Goal: Task Accomplishment & Management: Manage account settings

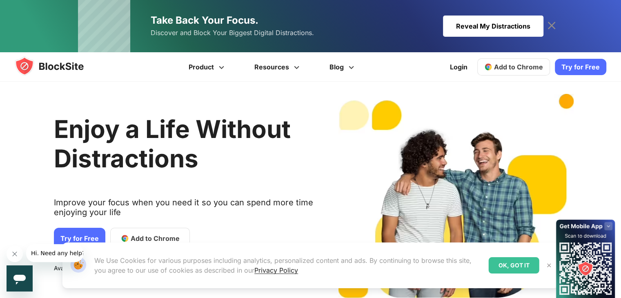
click at [507, 265] on div "OK, GOT IT" at bounding box center [513, 265] width 51 height 16
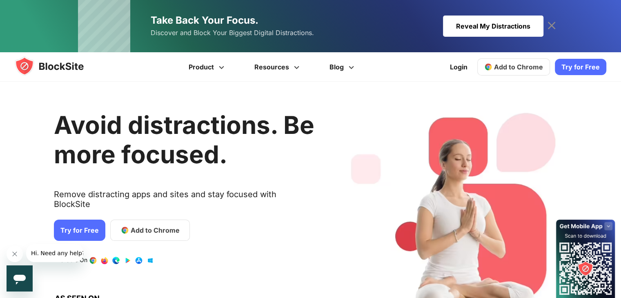
click at [575, 64] on link "Try for Free" at bounding box center [580, 67] width 51 height 16
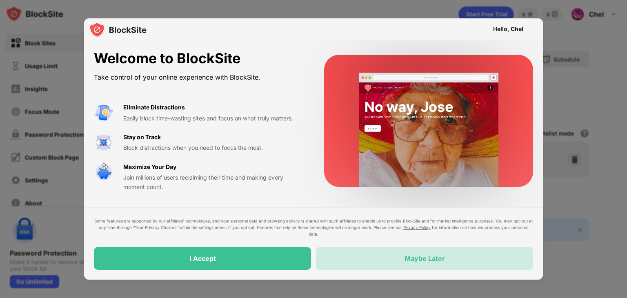
click at [414, 262] on div "Maybe Later" at bounding box center [424, 258] width 40 height 8
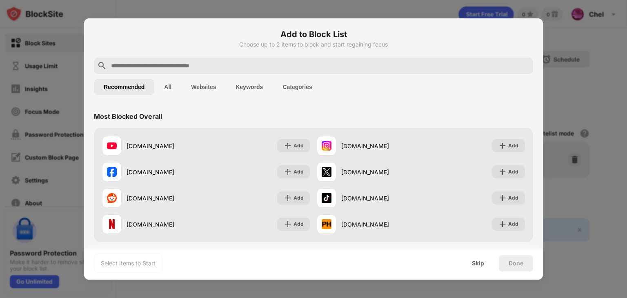
click at [208, 67] on input "text" at bounding box center [319, 66] width 419 height 10
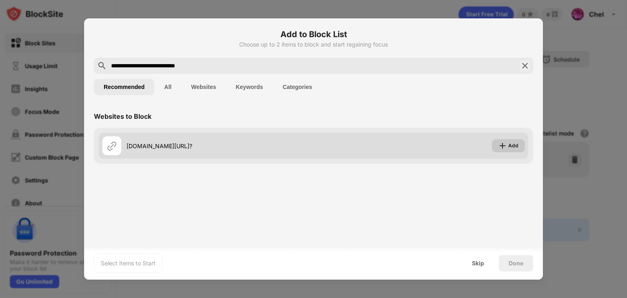
type input "**********"
click at [517, 147] on div "Add" at bounding box center [513, 146] width 10 height 8
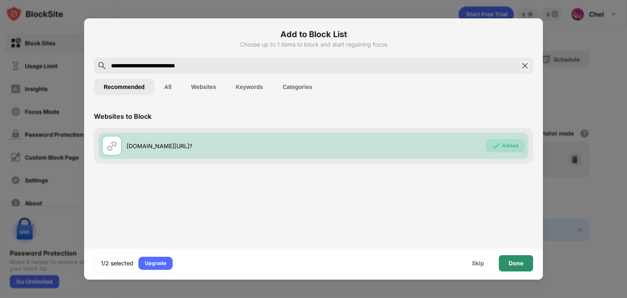
click at [518, 265] on div "Done" at bounding box center [515, 263] width 15 height 7
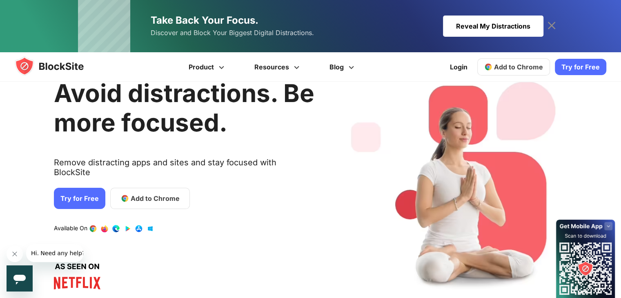
scroll to position [82, 0]
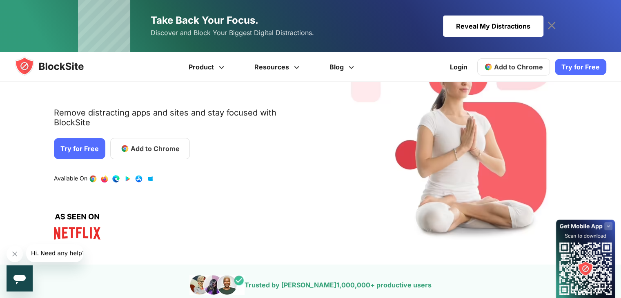
click at [84, 138] on link "Try for Free" at bounding box center [79, 148] width 51 height 21
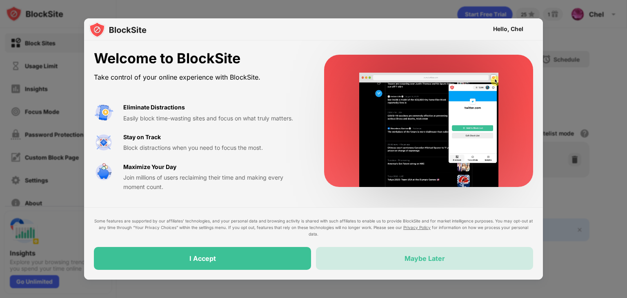
click at [438, 256] on div "Maybe Later" at bounding box center [424, 258] width 40 height 8
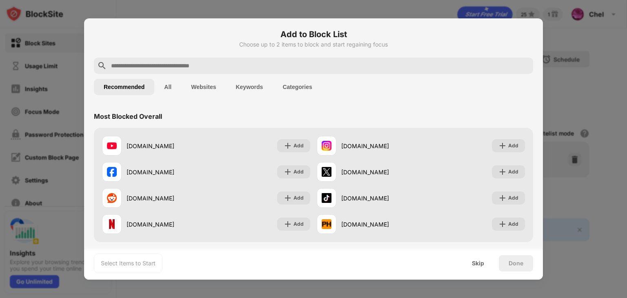
click at [168, 67] on input "text" at bounding box center [319, 66] width 419 height 10
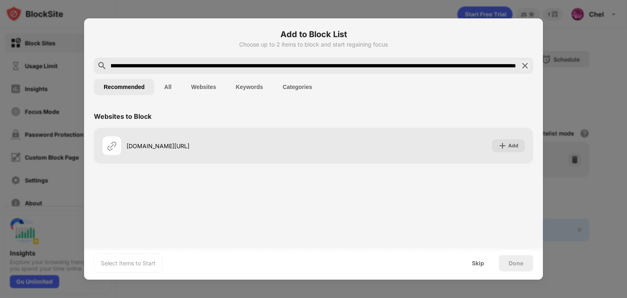
scroll to position [0, 302]
type input "**********"
click at [270, 193] on div "Websites to Block sappointedmanah.org/nt?ccd=QUMyZGVxdARXVHJzA1ZTc3UAVN1dgsYVHB…" at bounding box center [313, 174] width 459 height 139
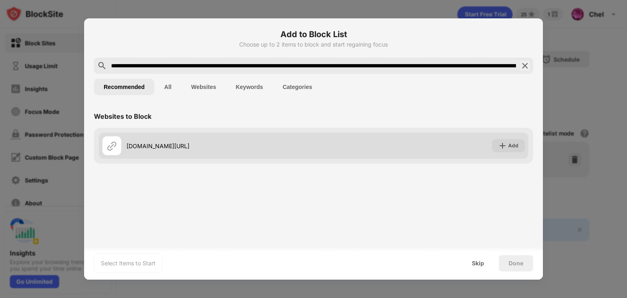
click at [238, 142] on div "sappointedmanah.org/nt?ccd=QUMyZGVxdARXVHJzA1ZTc3UAVN1dgsYVHB2AFRWdz8DU1F5cgpdU…" at bounding box center [220, 146] width 187 height 9
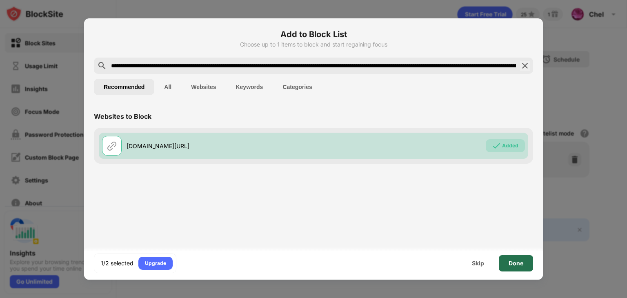
click at [526, 264] on div "Done" at bounding box center [516, 263] width 34 height 16
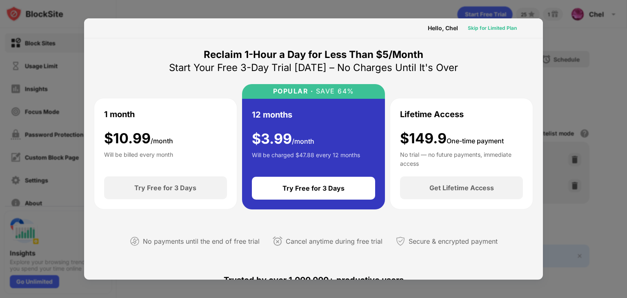
click at [483, 24] on div "Skip for Limited Plan" at bounding box center [492, 28] width 49 height 8
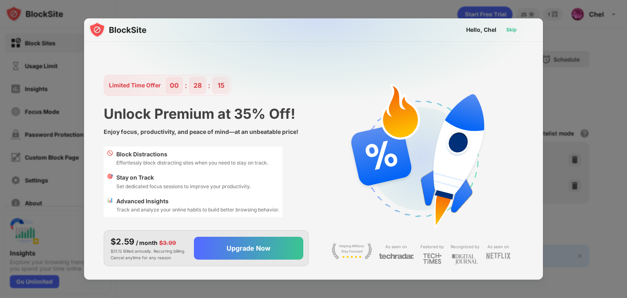
click at [515, 28] on div "Skip" at bounding box center [511, 30] width 11 height 8
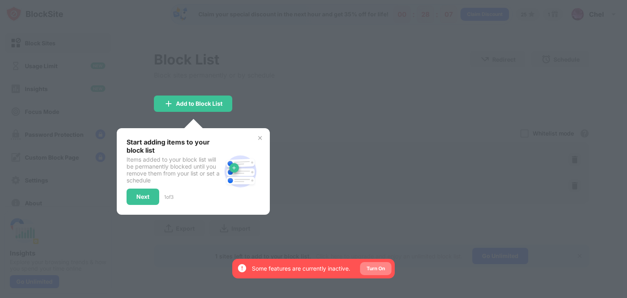
click at [381, 271] on div "Turn On" at bounding box center [375, 268] width 18 height 8
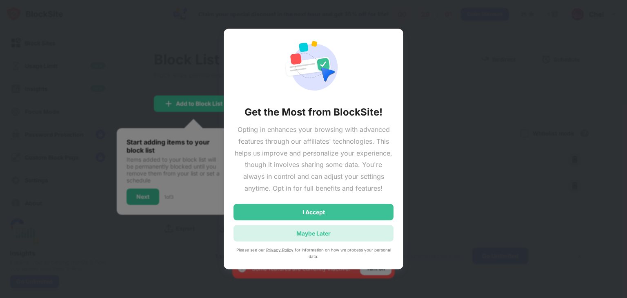
click at [314, 232] on div "Maybe Later" at bounding box center [313, 233] width 34 height 7
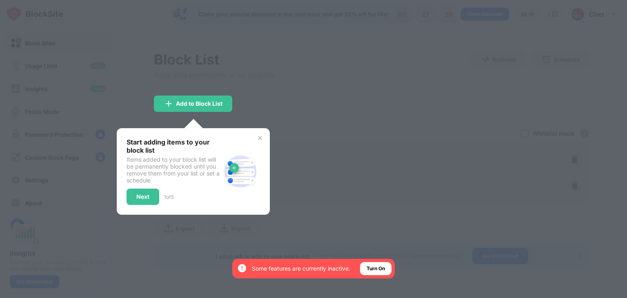
click at [314, 232] on div at bounding box center [313, 149] width 627 height 298
click at [375, 272] on div "Turn On" at bounding box center [375, 268] width 18 height 8
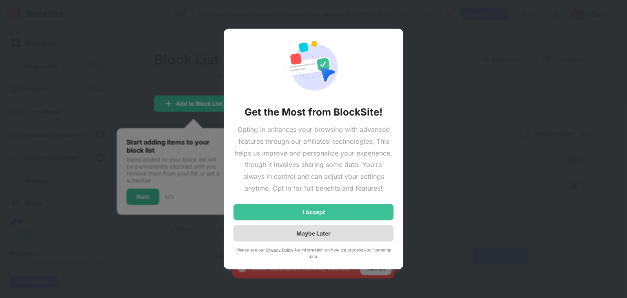
click at [338, 235] on div "Maybe Later" at bounding box center [313, 233] width 160 height 16
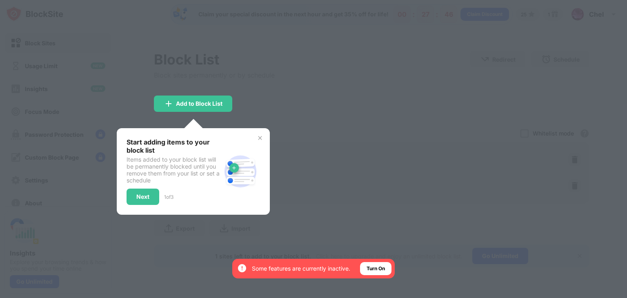
click at [229, 198] on div at bounding box center [313, 149] width 627 height 298
click at [183, 123] on div at bounding box center [313, 149] width 627 height 298
click at [375, 267] on div "Turn On" at bounding box center [375, 268] width 18 height 8
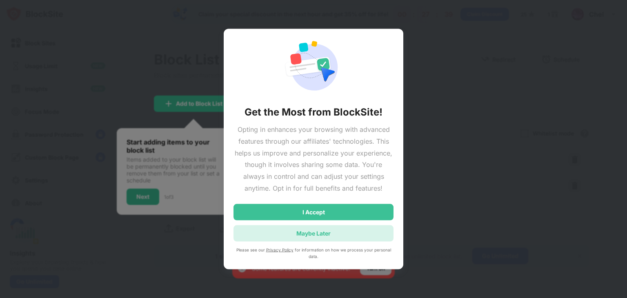
click at [321, 231] on div "Maybe Later" at bounding box center [313, 233] width 34 height 7
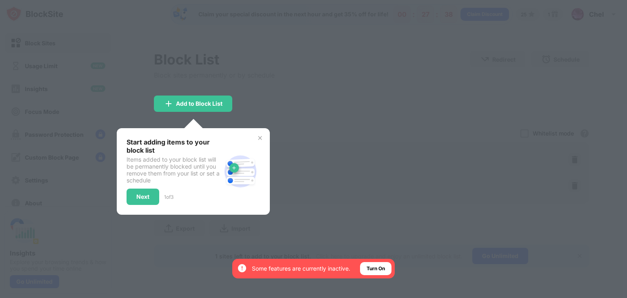
click at [341, 208] on div at bounding box center [313, 149] width 627 height 298
click at [210, 134] on div at bounding box center [313, 149] width 627 height 298
click at [162, 118] on div at bounding box center [313, 149] width 627 height 298
click at [257, 138] on img at bounding box center [260, 138] width 7 height 7
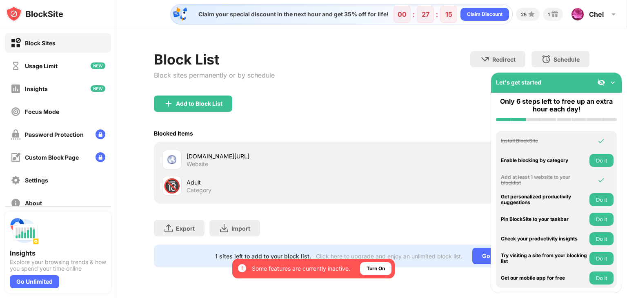
click at [360, 111] on div "Add to Block List" at bounding box center [371, 109] width 435 height 29
click at [324, 96] on div "Add to Block List" at bounding box center [371, 109] width 435 height 29
click at [602, 221] on button "Do it" at bounding box center [601, 219] width 24 height 13
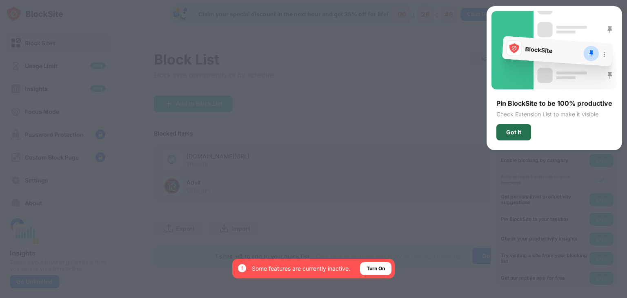
click at [524, 126] on div "Got It" at bounding box center [513, 132] width 35 height 16
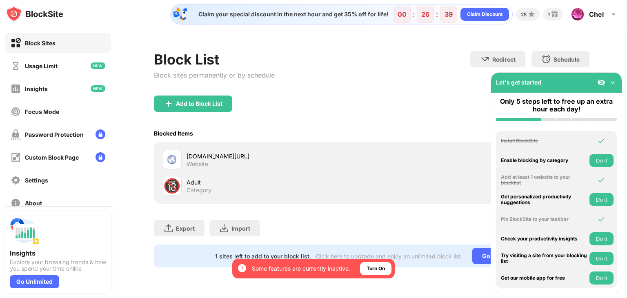
click at [602, 157] on button "Do it" at bounding box center [601, 160] width 24 height 13
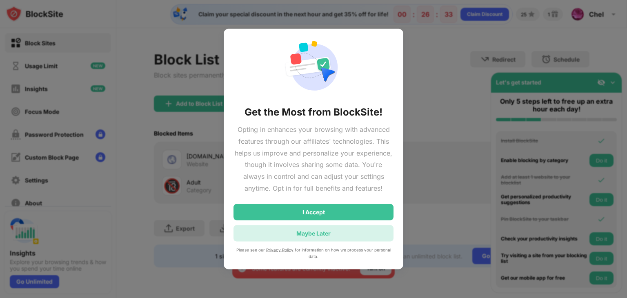
click at [327, 233] on div "Maybe Later" at bounding box center [313, 233] width 34 height 7
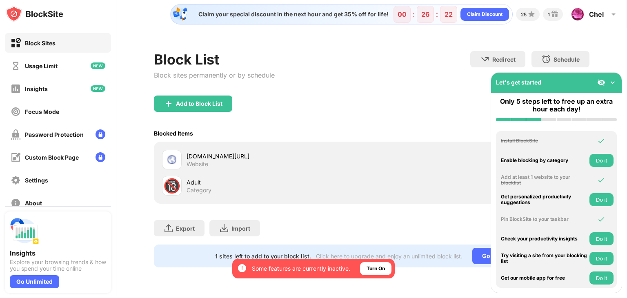
click at [610, 80] on img at bounding box center [612, 82] width 8 height 8
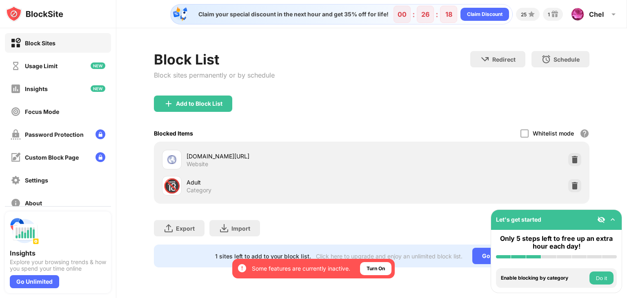
click at [302, 62] on div "Block List Block sites permanently or by schedule Redirect Choose a site to be …" at bounding box center [371, 73] width 435 height 44
click at [482, 257] on div "Go Unlimited" at bounding box center [500, 256] width 56 height 16
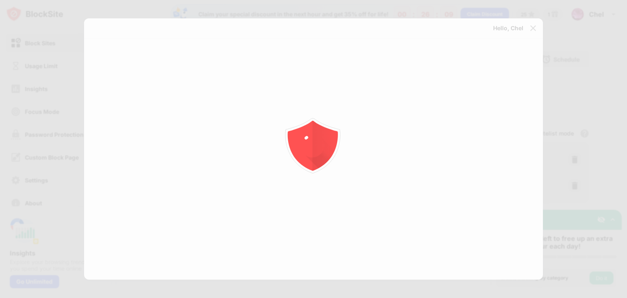
click at [369, 271] on div "By opting in, you ensure access to all the features and benefits that rely on t…" at bounding box center [313, 149] width 627 height 298
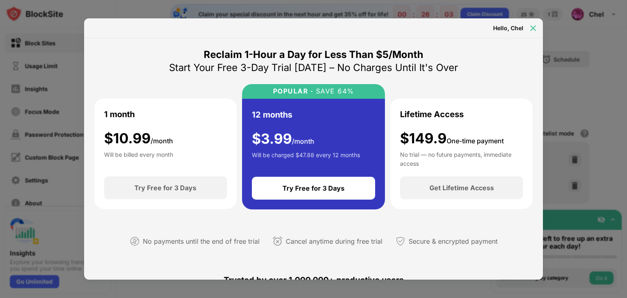
click at [536, 27] on img at bounding box center [533, 28] width 8 height 8
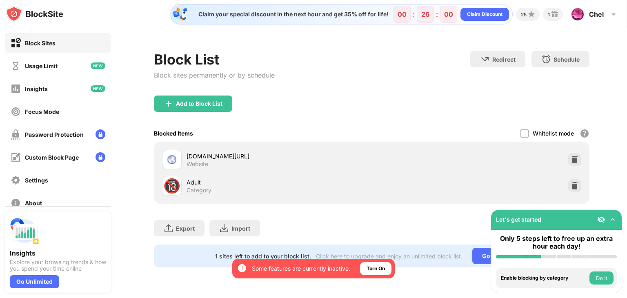
click at [426, 279] on div "Block List Block sites permanently or by schedule Redirect Choose a site to be …" at bounding box center [371, 159] width 510 height 262
click at [487, 250] on div "Go Unlimited" at bounding box center [500, 256] width 56 height 16
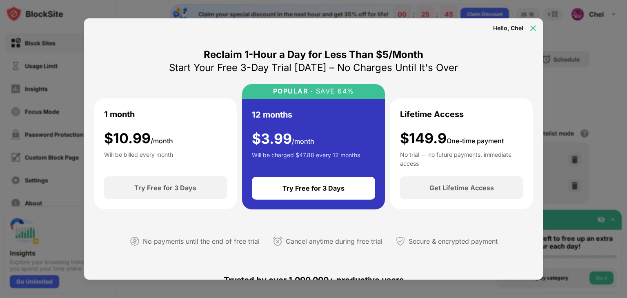
click at [531, 27] on img at bounding box center [533, 28] width 8 height 8
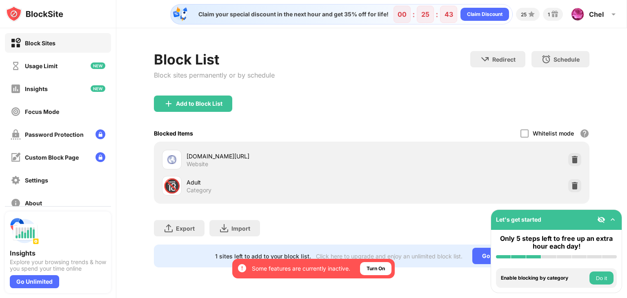
click at [371, 160] on div "sappointedmanah.org/nt?ccd=QUMyZGVxdARXVHJzA1ZTc3UAVN1dgsYVHB2AFRWdz8DU1F5cgpdU…" at bounding box center [278, 156] width 185 height 9
click at [47, 44] on div "Block Sites" at bounding box center [40, 43] width 31 height 7
click at [371, 157] on div "sappointedmanah.org/nt?ccd=QUMyZGVxdARXVHJzA1ZTc3UAVN1dgsYVHB2AFRWdz8DU1F5cgpdU…" at bounding box center [278, 156] width 185 height 9
click at [387, 269] on div "Turn On" at bounding box center [375, 268] width 31 height 13
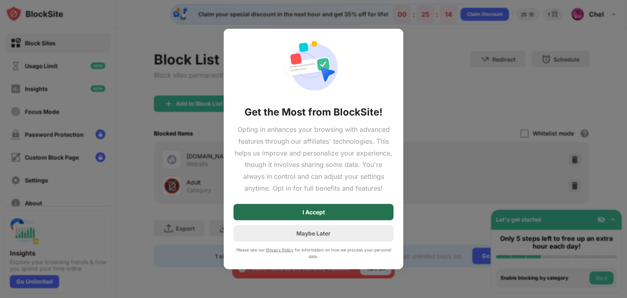
click at [331, 208] on div "I Accept" at bounding box center [313, 212] width 160 height 16
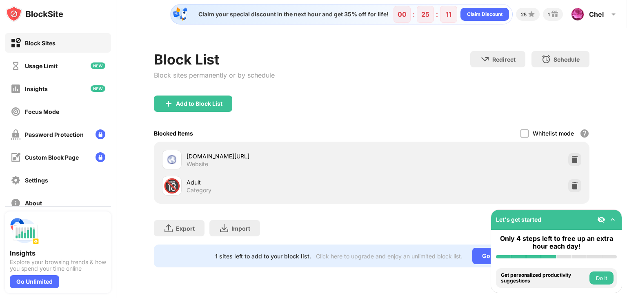
click at [609, 216] on img at bounding box center [612, 219] width 8 height 8
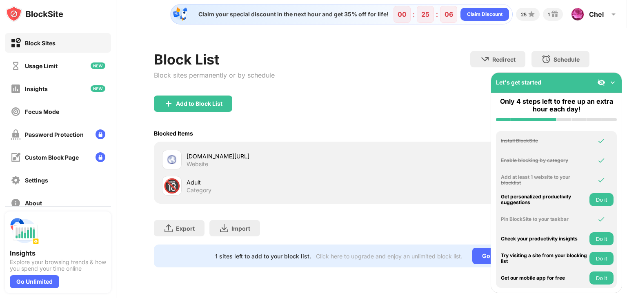
click at [476, 221] on div "Export Export Files (for websites items only) Import Import Files (for websites…" at bounding box center [371, 224] width 435 height 41
drag, startPoint x: 625, startPoint y: 159, endPoint x: 624, endPoint y: 186, distance: 26.9
click at [584, 186] on div "sappointedmanah.org/nt?ccd=QUMyZGVxdARXVHJzA1ZTc3UAVN1dgsYVHB2AFRWdz8DU1F5cgpdU…" at bounding box center [372, 172] width 426 height 52
click at [603, 81] on img at bounding box center [601, 82] width 8 height 8
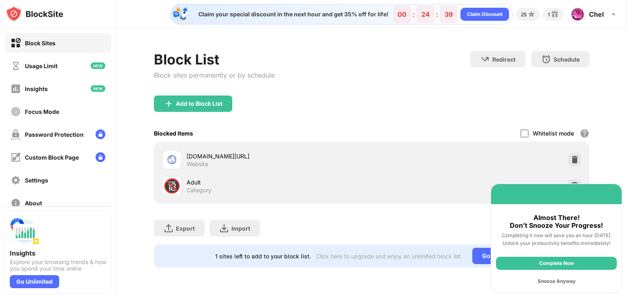
click at [540, 279] on div "Snooze Anyway" at bounding box center [556, 281] width 121 height 13
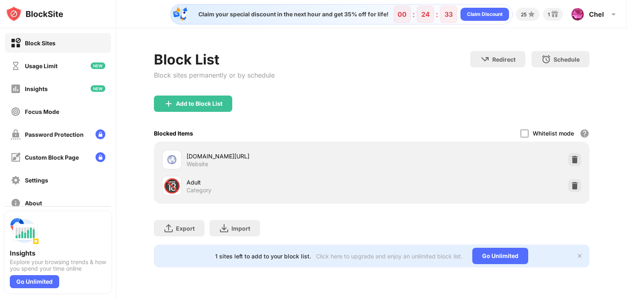
click at [474, 188] on div "🔞 Adult Category" at bounding box center [372, 186] width 426 height 26
click at [371, 160] on div "sappointedmanah.org/nt?ccd=QUMyZGVxdARXVHJzA1ZTc3UAVN1dgsYVHB2AFRWdz8DU1F5cgpdU…" at bounding box center [278, 156] width 185 height 9
click at [576, 255] on img at bounding box center [579, 256] width 7 height 7
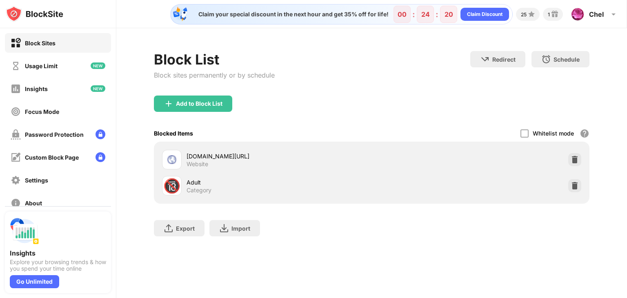
click at [332, 168] on div "sappointedmanah.org/nt?ccd=QUMyZGVxdARXVHJzA1ZTc3UAVN1dgsYVHB2AFRWdz8DU1F5cgpdU…" at bounding box center [278, 160] width 185 height 16
click at [186, 181] on div "Adult" at bounding box center [278, 182] width 185 height 9
click at [186, 160] on div "sappointedmanah.org/nt?ccd=QUMyZGVxdARXVHJzA1ZTc3UAVN1dgsYVHB2AFRWdz8DU1F5cgpdU…" at bounding box center [278, 156] width 185 height 9
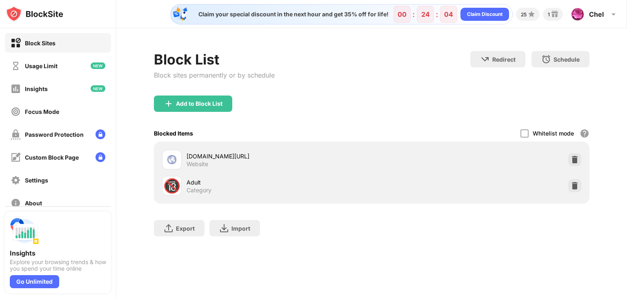
click at [186, 160] on div "sappointedmanah.org/nt?ccd=QUMyZGVxdARXVHJzA1ZTc3UAVN1dgsYVHB2AFRWdz8DU1F5cgpdU…" at bounding box center [278, 156] width 185 height 9
drag, startPoint x: 204, startPoint y: 157, endPoint x: 182, endPoint y: 179, distance: 30.6
click at [186, 179] on div "Adult" at bounding box center [278, 182] width 185 height 9
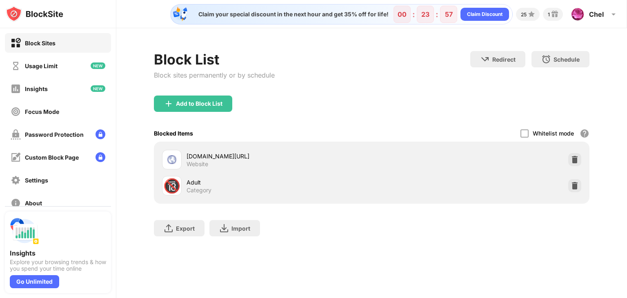
drag, startPoint x: 267, startPoint y: 160, endPoint x: 266, endPoint y: 184, distance: 24.1
click at [266, 184] on div "Adult" at bounding box center [278, 182] width 185 height 9
click at [553, 18] on img at bounding box center [555, 14] width 10 height 10
click at [186, 164] on div "sappointedmanah.org/nt?ccd=QUMyZGVxdARXVHJzA1ZTc3UAVN1dgsYVHB2AFRWdz8DU1F5cgpdU…" at bounding box center [278, 160] width 185 height 16
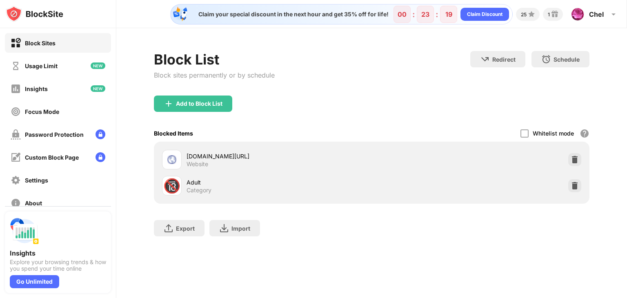
click at [62, 43] on div "Block Sites" at bounding box center [58, 43] width 106 height 20
click at [371, 160] on div "sappointedmanah.org/nt?ccd=QUMyZGVxdARXVHJzA1ZTc3UAVN1dgsYVHB2AFRWdz8DU1F5cgpdU…" at bounding box center [278, 156] width 185 height 9
drag, startPoint x: 586, startPoint y: 160, endPoint x: 452, endPoint y: 158, distance: 133.9
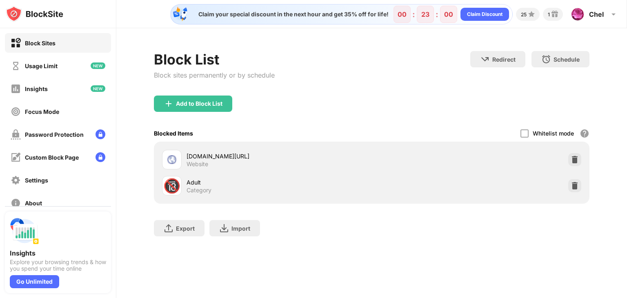
click at [371, 159] on div "sappointedmanah.org/nt?ccd=QUMyZGVxdARXVHJzA1ZTc3UAVN1dgsYVHB2AFRWdz8DU1F5cgpdU…" at bounding box center [278, 156] width 185 height 9
click at [371, 158] on div "sappointedmanah.org/nt?ccd=QUMyZGVxdARXVHJzA1ZTc3UAVN1dgsYVHB2AFRWdz8DU1F5cgpdU…" at bounding box center [278, 156] width 185 height 9
click at [52, 48] on div "Block Sites" at bounding box center [33, 43] width 45 height 10
click at [371, 160] on div "sappointedmanah.org/nt?ccd=QUMyZGVxdARXVHJzA1ZTc3UAVN1dgsYVHB2AFRWdz8DU1F5cgpdU…" at bounding box center [278, 156] width 185 height 9
click at [348, 155] on div "sappointedmanah.org/nt?ccd=QUMyZGVxdARXVHJzA1ZTc3UAVN1dgsYVHB2AFRWdz8DU1F5cgpdU…" at bounding box center [278, 156] width 185 height 9
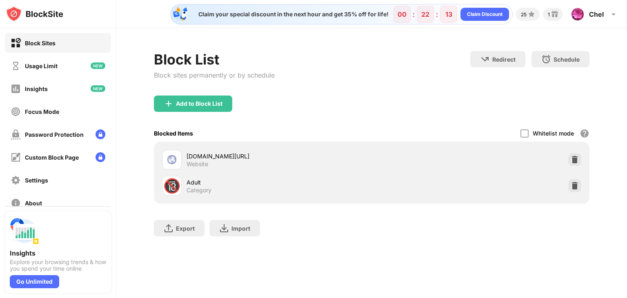
click at [348, 155] on div "sappointedmanah.org/nt?ccd=QUMyZGVxdARXVHJzA1ZTc3UAVN1dgsYVHB2AFRWdz8DU1F5cgpdU…" at bounding box center [278, 156] width 185 height 9
click at [66, 160] on div "Custom Block Page" at bounding box center [45, 157] width 68 height 10
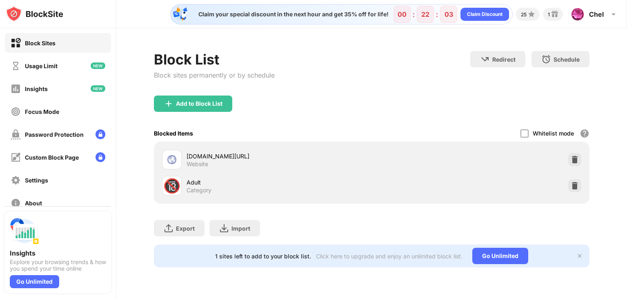
click at [186, 182] on div "Adult" at bounding box center [278, 182] width 185 height 9
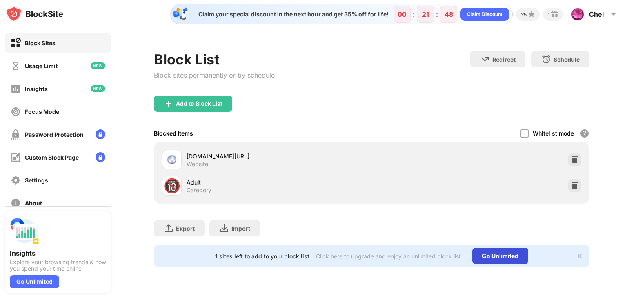
click at [486, 260] on div "Go Unlimited" at bounding box center [500, 256] width 56 height 16
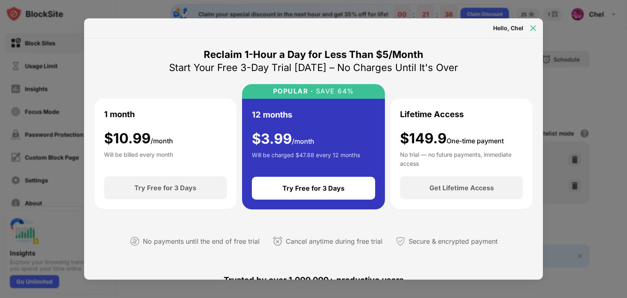
click at [535, 28] on img at bounding box center [533, 28] width 8 height 8
